Goal: Task Accomplishment & Management: Use online tool/utility

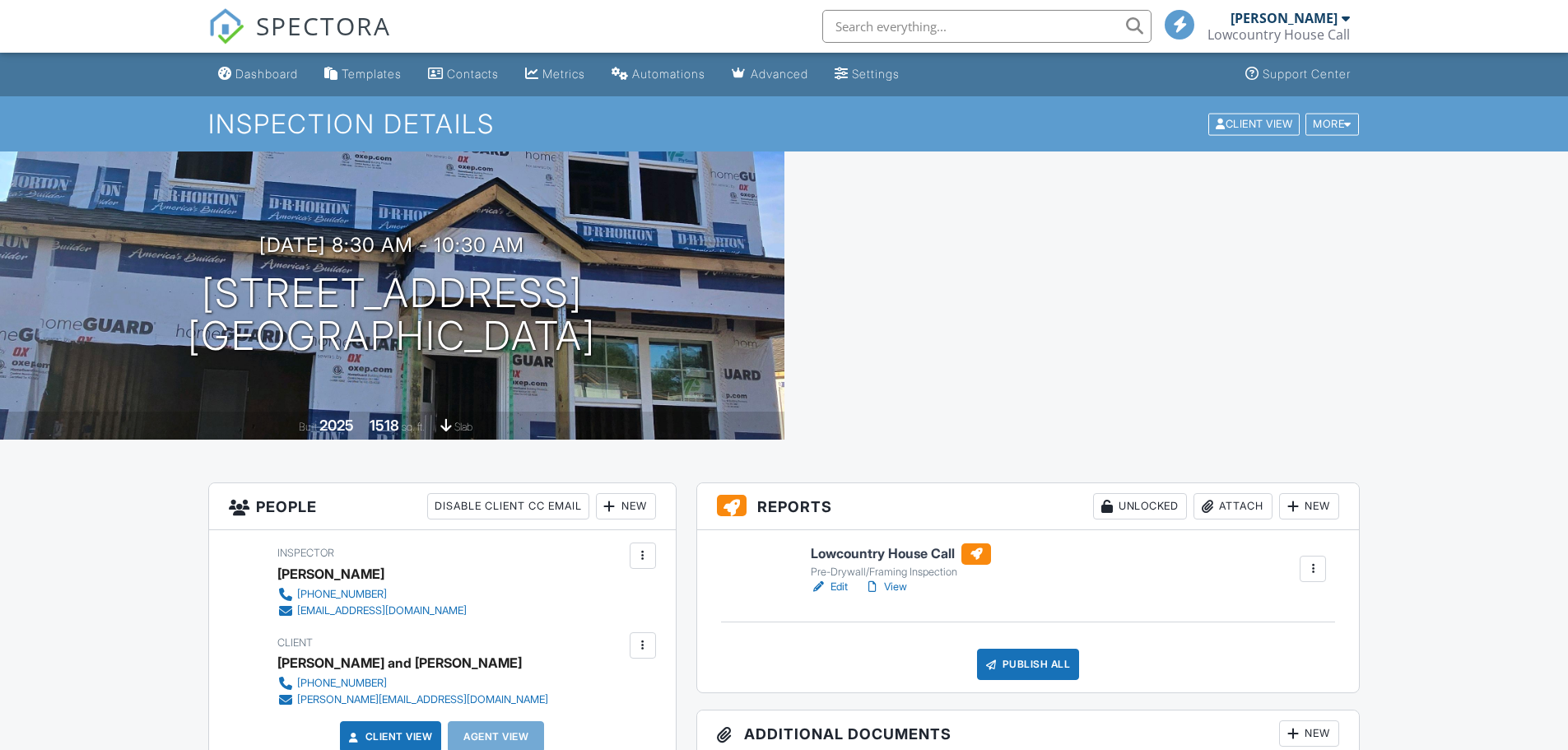
click at [899, 579] on link "View" at bounding box center [885, 586] width 42 height 16
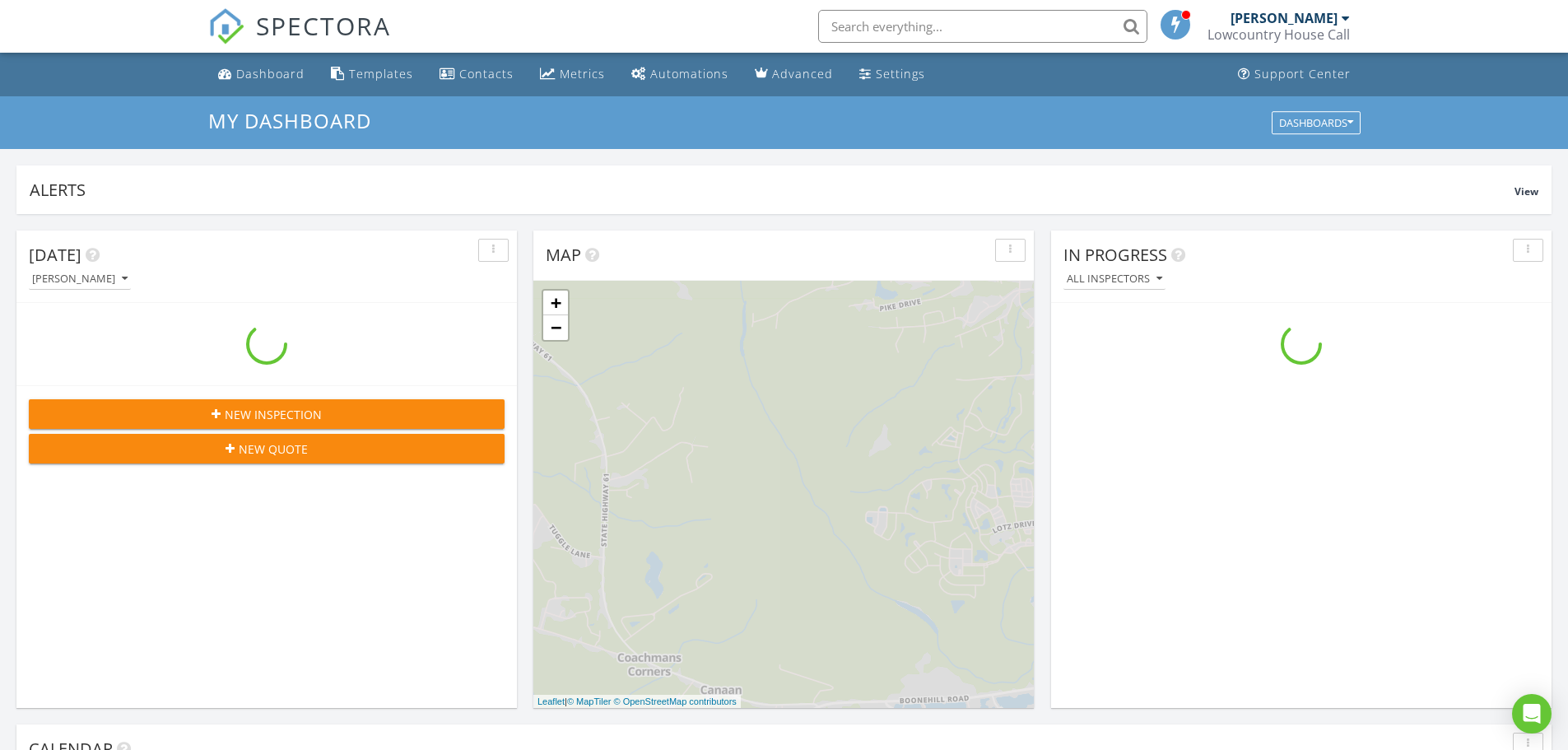
scroll to position [1523, 1594]
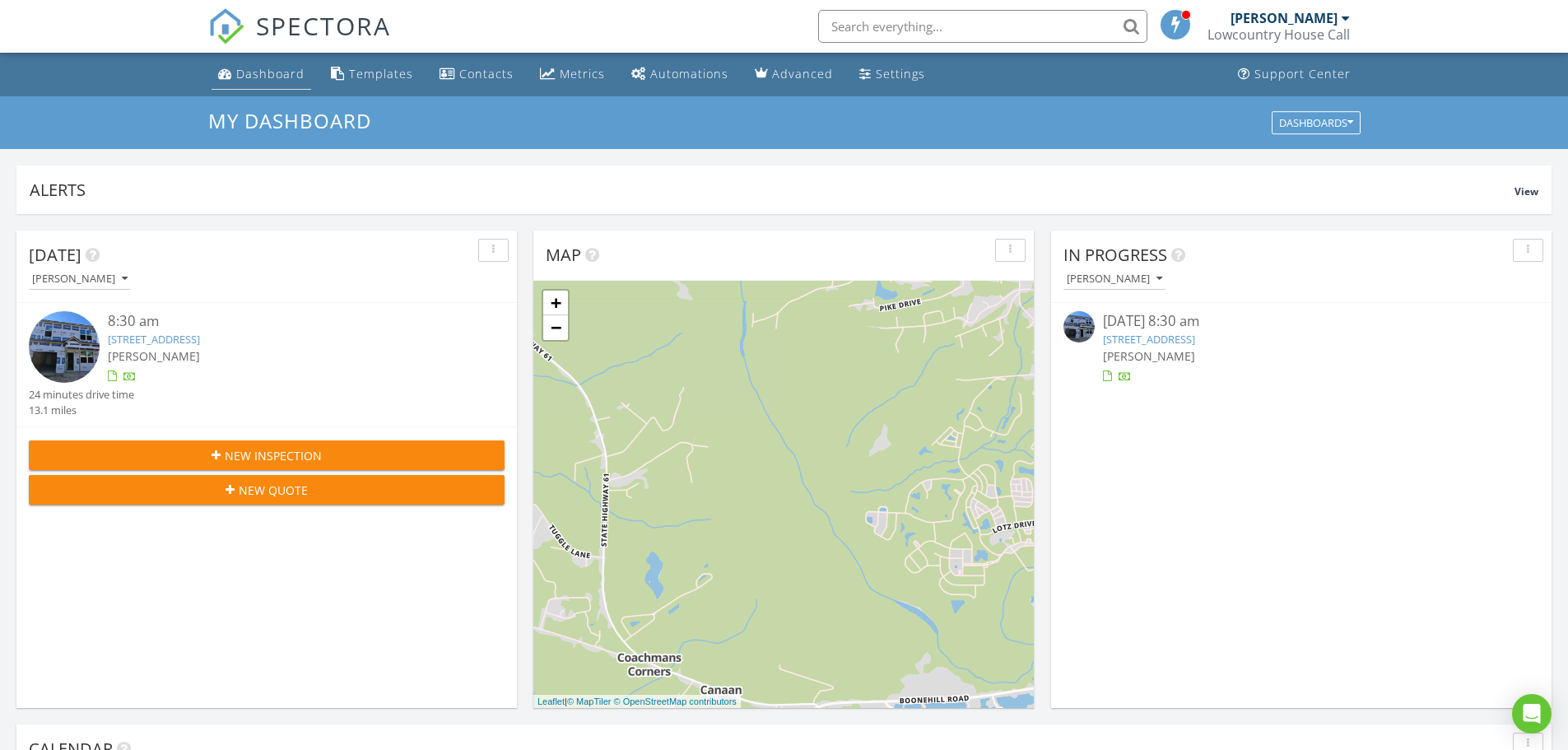
click at [266, 74] on div "Dashboard" at bounding box center [270, 74] width 68 height 16
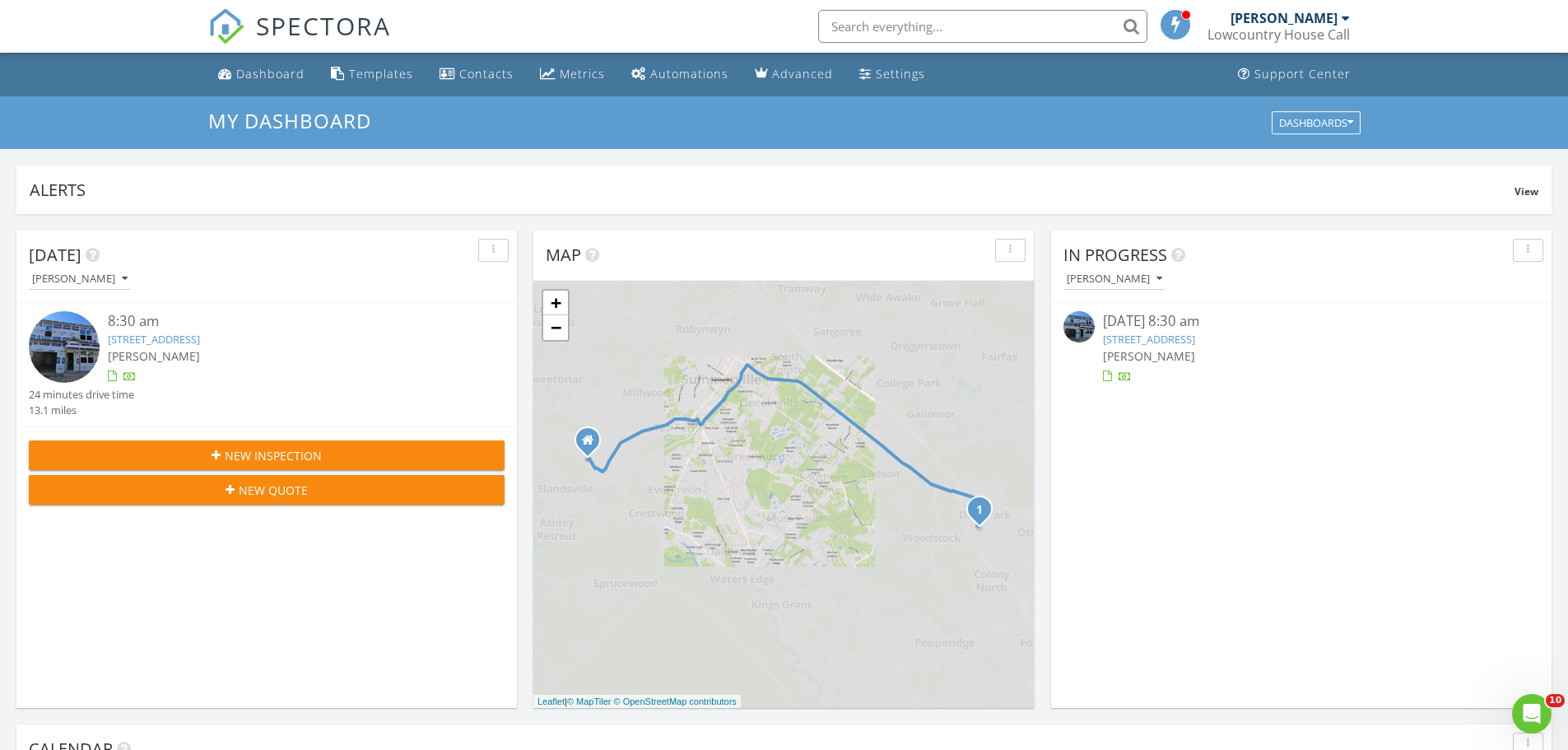
scroll to position [0, 0]
click at [200, 338] on link "8845 Shovelnose Ct, North Charleston, SC 29406" at bounding box center [153, 339] width 92 height 15
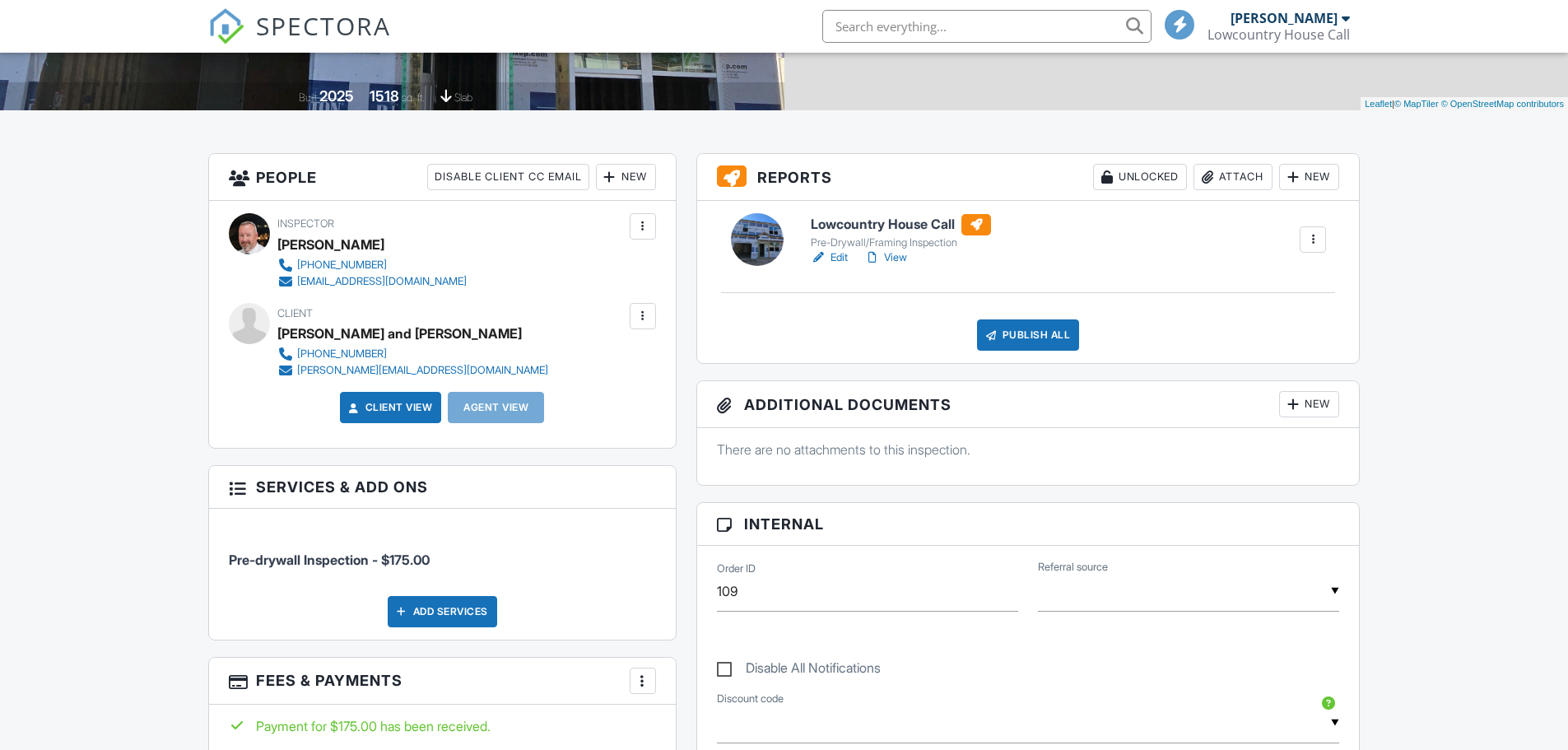
scroll to position [329, 0]
click at [893, 254] on link "View" at bounding box center [885, 257] width 42 height 16
